Goal: Task Accomplishment & Management: Manage account settings

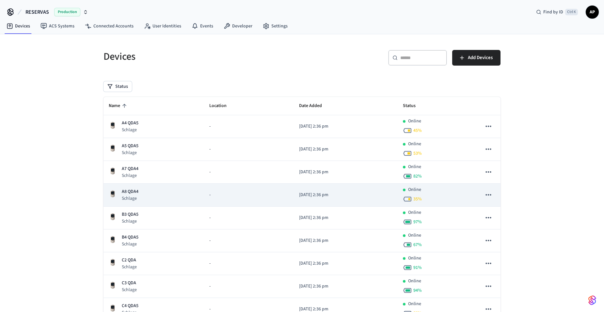
click at [129, 200] on p "Schlage" at bounding box center [130, 198] width 17 height 7
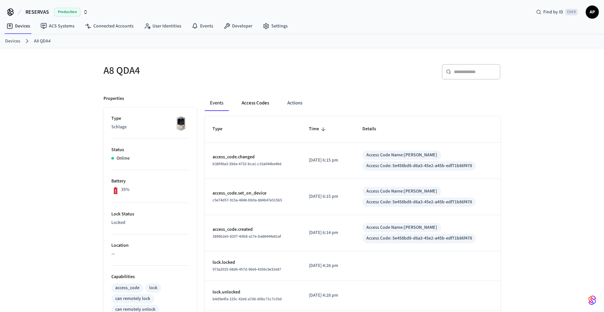
click at [254, 106] on button "Access Codes" at bounding box center [255, 103] width 38 height 16
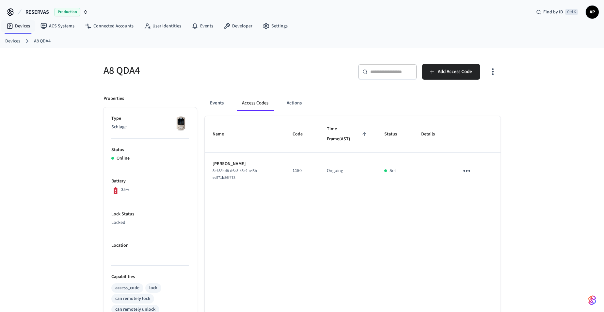
click at [11, 45] on ol "Devices A8 QDA4" at bounding box center [304, 41] width 599 height 8
drag, startPoint x: 11, startPoint y: 42, endPoint x: 4, endPoint y: 51, distance: 11.2
click at [11, 42] on link "Devices" at bounding box center [12, 41] width 15 height 7
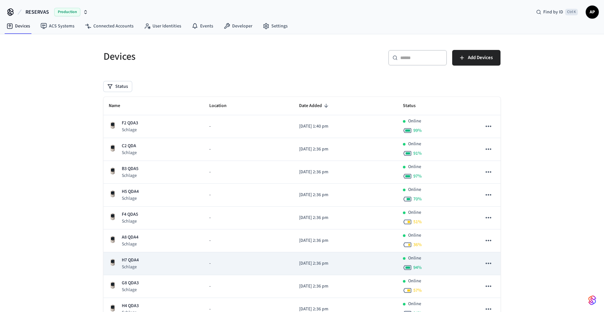
click at [139, 257] on div "H7 QDA4 Schlage" at bounding box center [154, 263] width 90 height 13
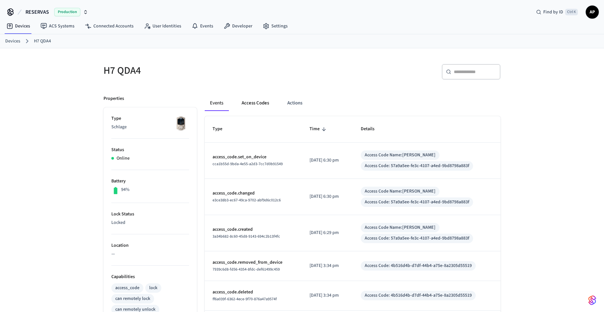
click at [256, 105] on button "Access Codes" at bounding box center [255, 103] width 38 height 16
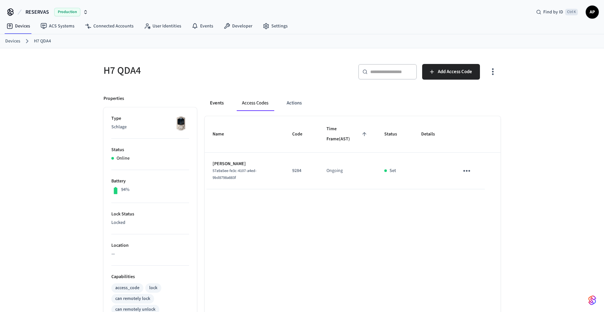
click at [211, 104] on button "Events" at bounding box center [217, 103] width 24 height 16
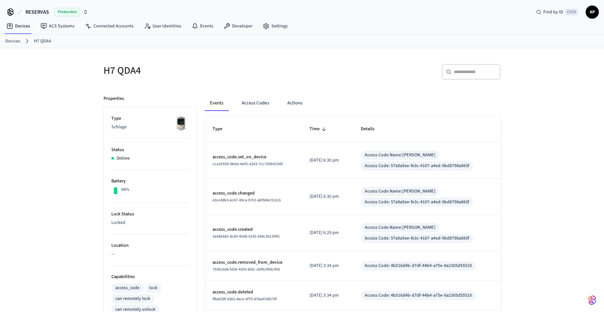
click at [17, 38] on link "Devices" at bounding box center [12, 41] width 15 height 7
